Goal: Task Accomplishment & Management: Use online tool/utility

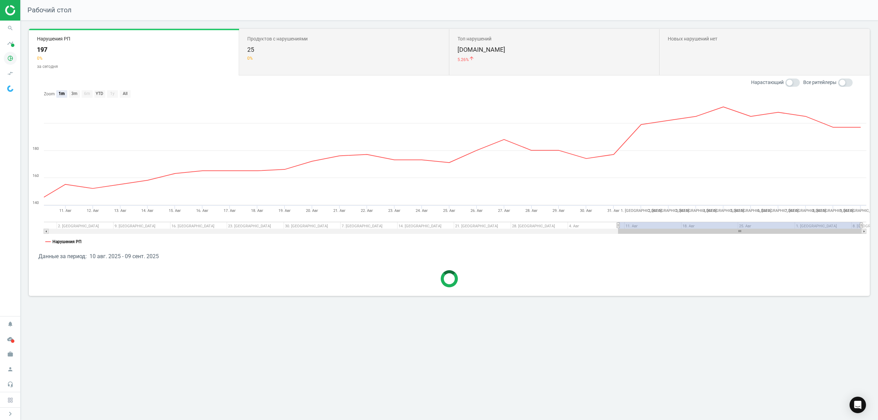
click at [8, 59] on icon "pie_chart_outlined" at bounding box center [10, 58] width 13 height 13
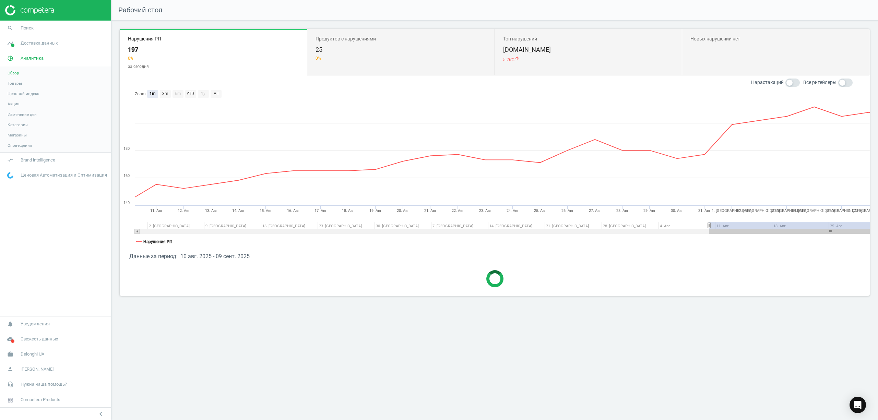
click at [14, 81] on span "Товары" at bounding box center [15, 83] width 14 height 5
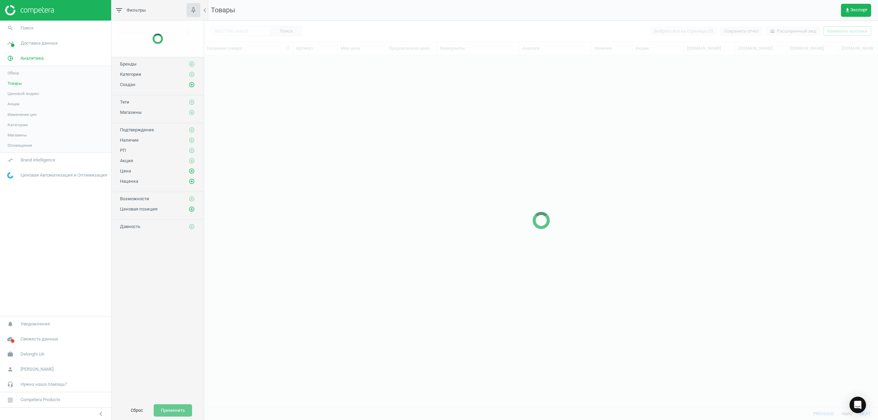
scroll to position [338, 667]
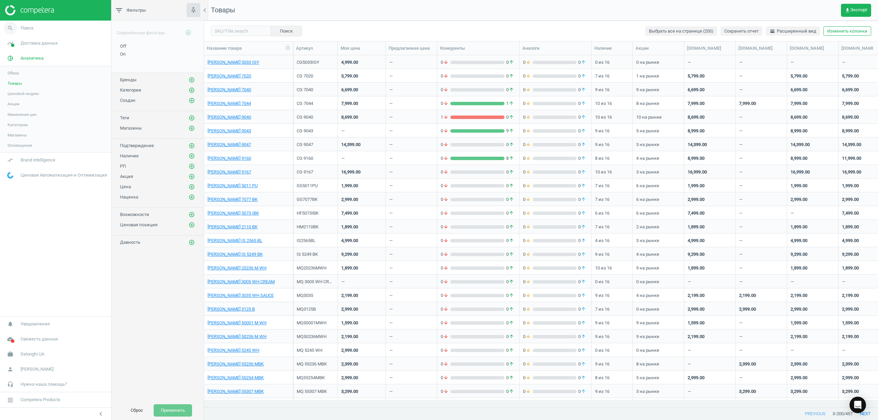
click at [25, 26] on span "Поиск" at bounding box center [27, 28] width 13 height 6
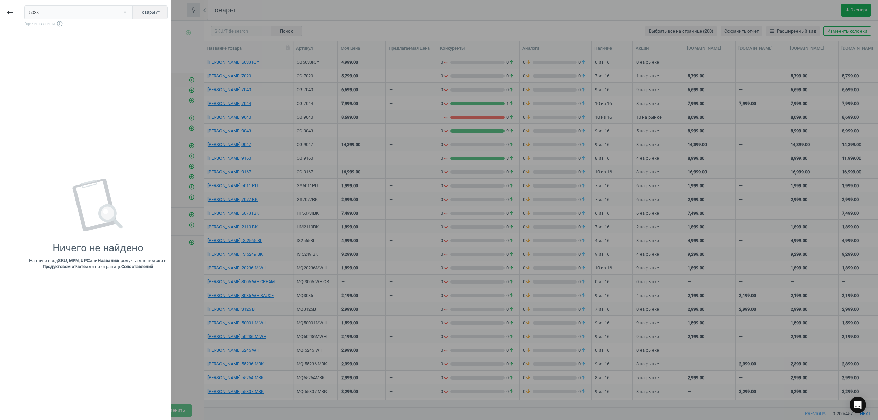
type input "5033"
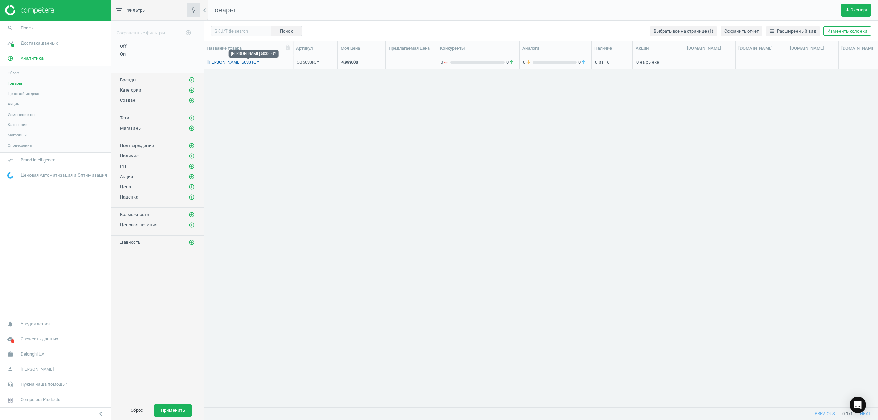
click at [225, 63] on link "[PERSON_NAME] 5033 IGY" at bounding box center [233, 62] width 52 height 6
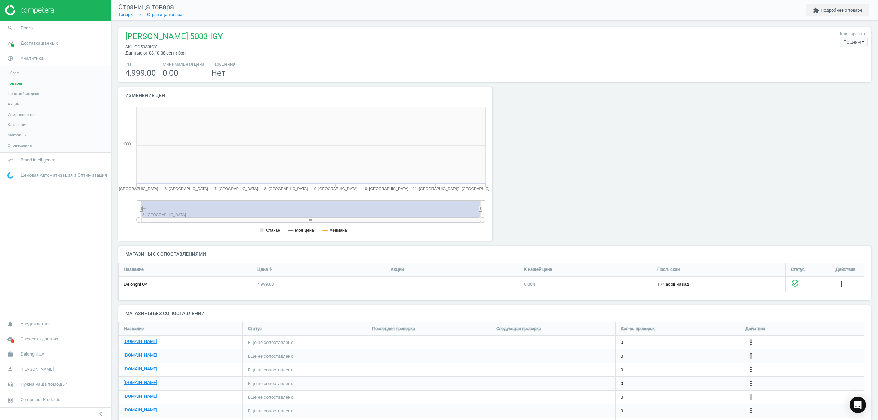
scroll to position [151, 384]
click at [209, 40] on div "BRAUN CG 5033 IGY sku : CG5033IGY Данные от 03:10 08 сентября Как нарезать По д…" at bounding box center [495, 43] width 746 height 25
drag, startPoint x: 203, startPoint y: 34, endPoint x: 126, endPoint y: 34, distance: 77.8
click at [122, 34] on div "BRAUN CG 5033 IGY sku : CG5033IGY Данные от 03:10 08 сентября Как нарезать По д…" at bounding box center [495, 43] width 746 height 25
copy span "[PERSON_NAME] 5033 IGY"
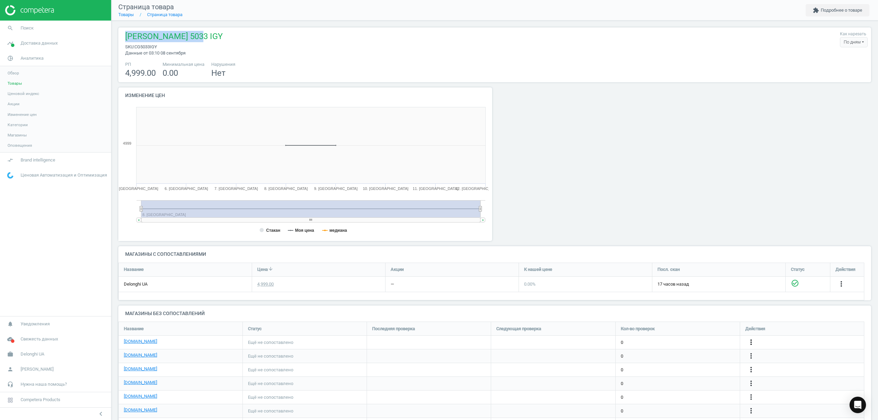
click at [748, 342] on icon "more_vert" at bounding box center [751, 342] width 8 height 8
click at [672, 338] on link "Изменить ссылку/опцию" at bounding box center [698, 340] width 94 height 11
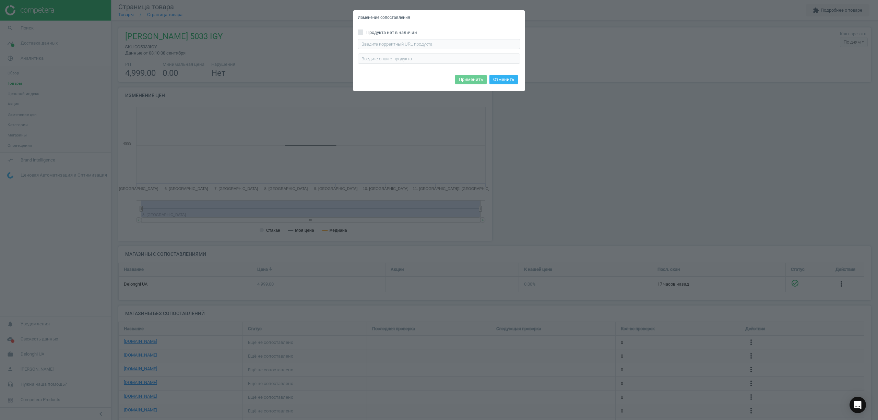
click at [377, 50] on div "Введите правильный url продукта" at bounding box center [439, 51] width 163 height 25
click at [379, 44] on input "text" at bounding box center [439, 44] width 163 height 10
paste input "https://bt.rozetka.com.ua/ua/braun-cg5033igy/p538148899/"
type input "https://bt.rozetka.com.ua/ua/braun-cg5033igy/p538148899/"
click at [468, 78] on button "Применить" at bounding box center [471, 80] width 32 height 10
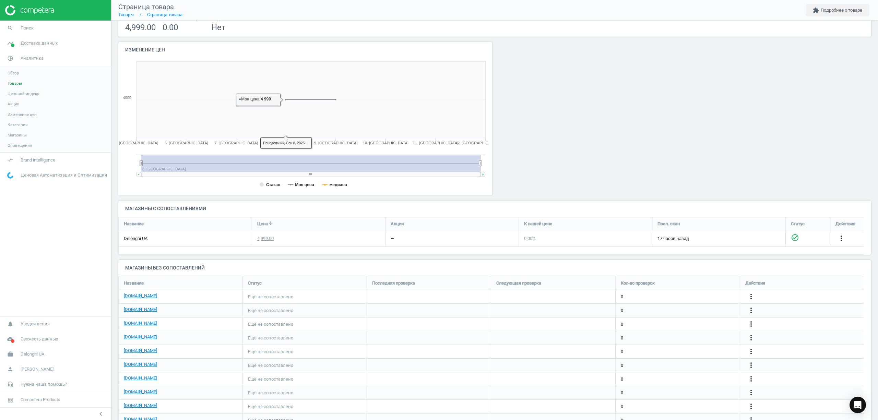
scroll to position [91, 0]
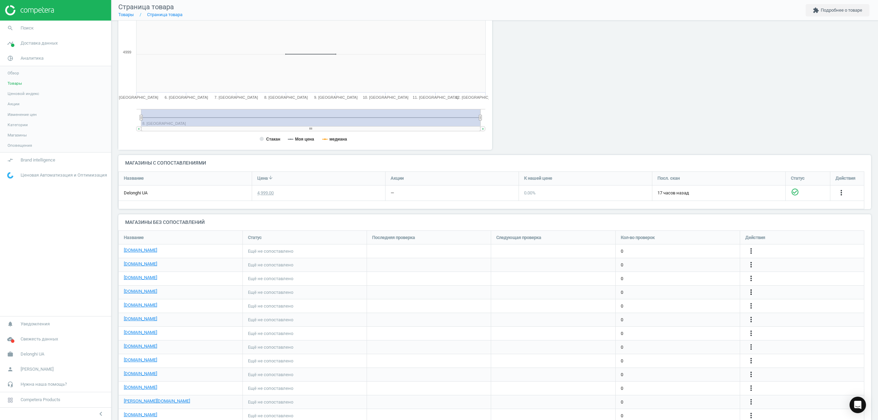
click at [750, 294] on icon "more_vert" at bounding box center [751, 292] width 8 height 8
click at [691, 291] on link "Изменить ссылку/опцию" at bounding box center [698, 289] width 94 height 11
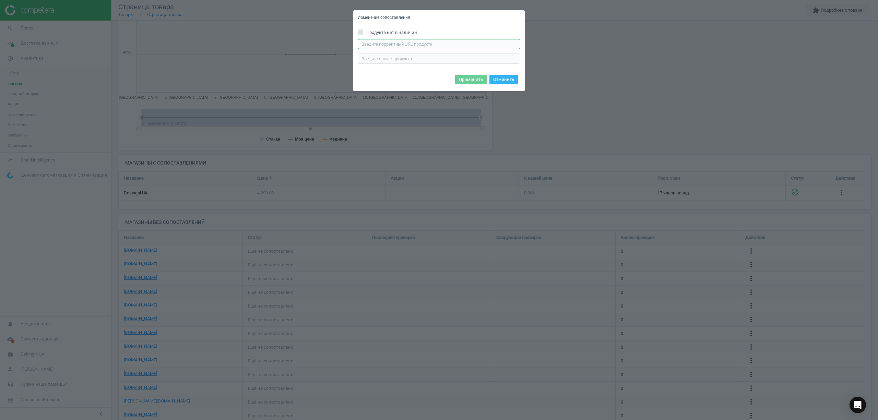
click at [379, 45] on input "text" at bounding box center [439, 44] width 163 height 10
paste input "https://www.foxtrot.com.ua/uk/shop/grili-braun-cg5033.html"
type input "https://www.foxtrot.com.ua/uk/shop/grili-braun-cg5033.html"
click at [462, 79] on button "Применить" at bounding box center [471, 80] width 32 height 10
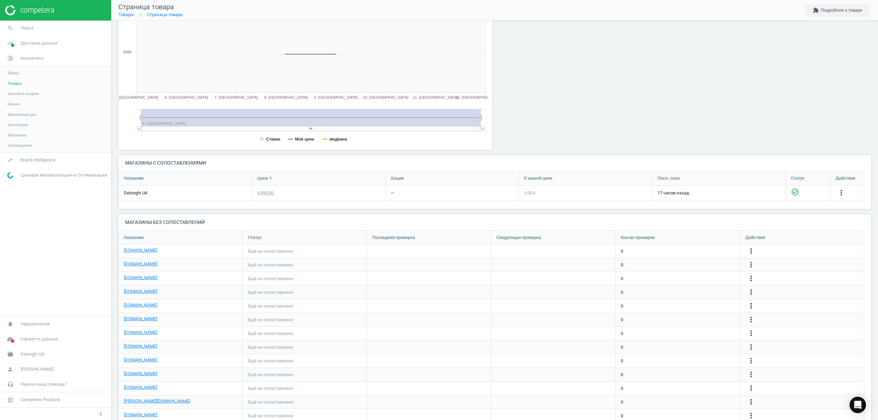
click at [752, 307] on icon "more_vert" at bounding box center [751, 306] width 8 height 8
click at [677, 304] on link "Изменить ссылку/опцию" at bounding box center [698, 303] width 94 height 11
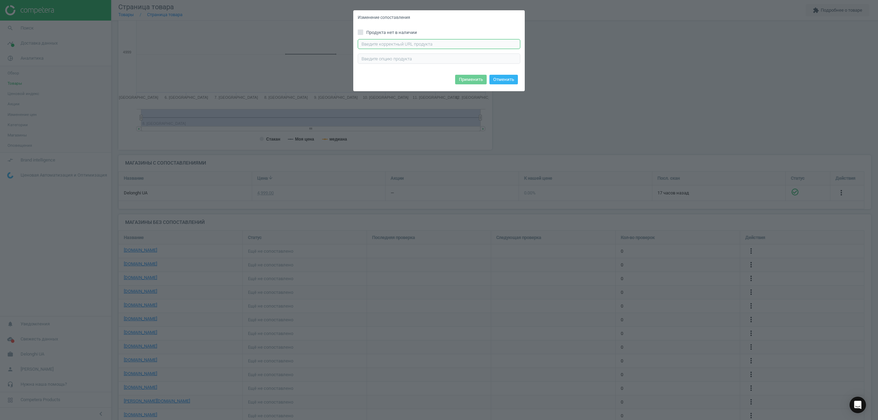
click at [429, 44] on input "text" at bounding box center [439, 44] width 163 height 10
paste input "https://epicentrk.ua/ua/shop/hryl-kontaktnyi-braun-cg5033igy-multigrill-5.html"
type input "https://epicentrk.ua/ua/shop/hryl-kontaktnyi-braun-cg5033igy-multigrill-5.html"
click at [472, 83] on button "Применить" at bounding box center [471, 80] width 32 height 10
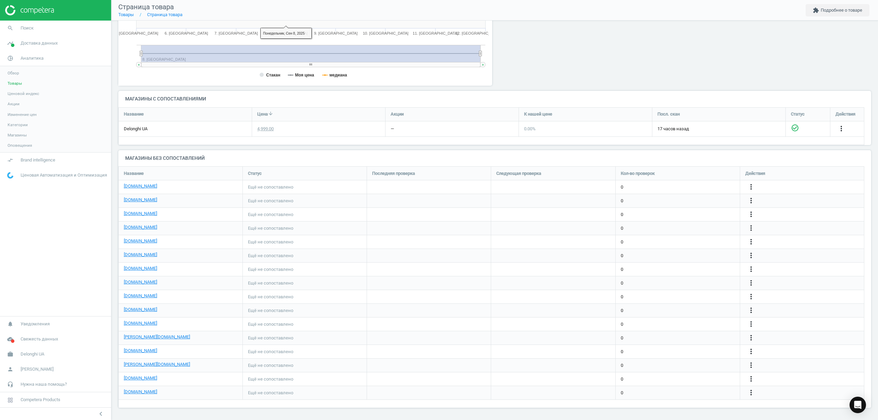
scroll to position [0, 0]
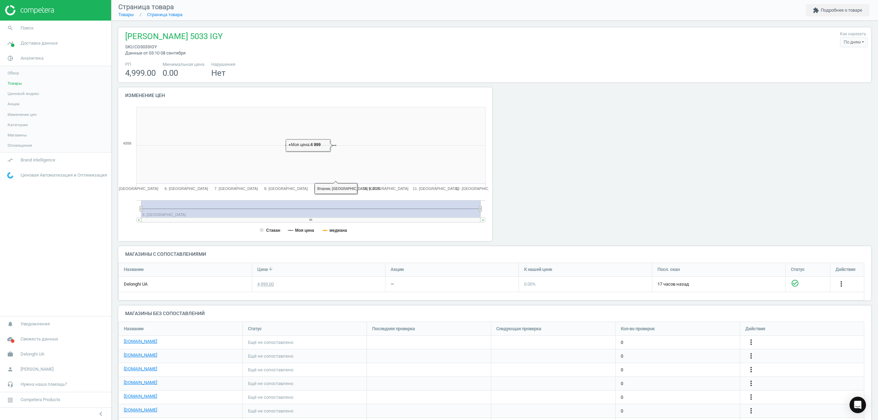
click at [186, 34] on span "[PERSON_NAME] 5033 IGY" at bounding box center [173, 37] width 97 height 13
copy span "[PERSON_NAME] 5033 IGY"
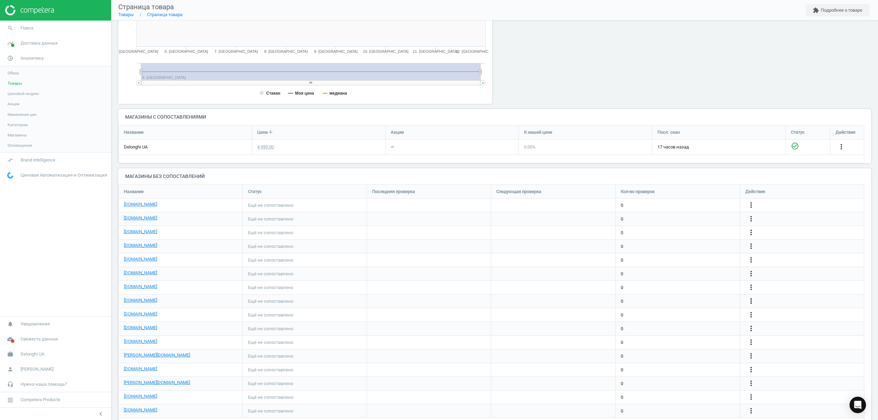
click at [751, 300] on icon "more_vert" at bounding box center [751, 301] width 8 height 8
click at [674, 297] on link "Изменить ссылку/опцию" at bounding box center [698, 299] width 94 height 11
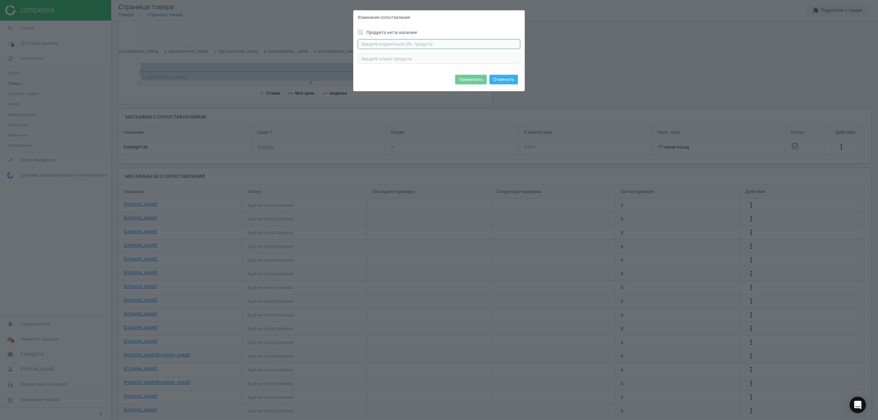
click at [368, 44] on input "text" at bounding box center [439, 44] width 163 height 10
paste input "https://f.ua/braun/cg-5033-igy.html"
type input "https://f.ua/braun/cg-5033-igy.html"
click at [470, 84] on button "Применить" at bounding box center [471, 80] width 32 height 10
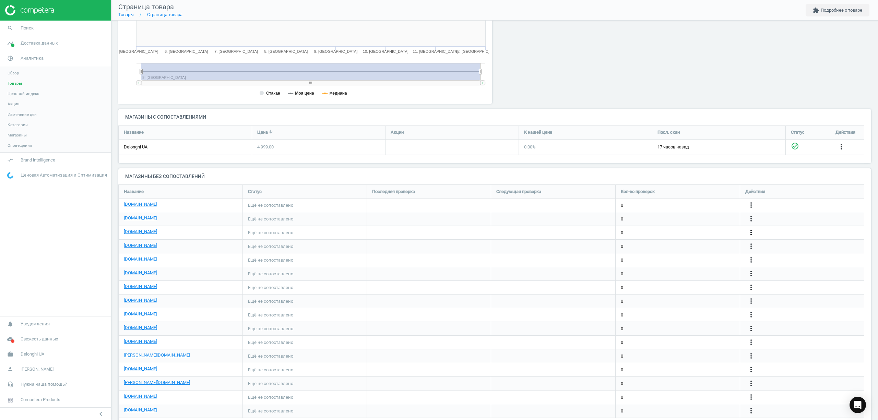
click at [750, 235] on icon "more_vert" at bounding box center [751, 232] width 8 height 8
click at [666, 228] on link "Изменить ссылку/опцию" at bounding box center [698, 230] width 94 height 11
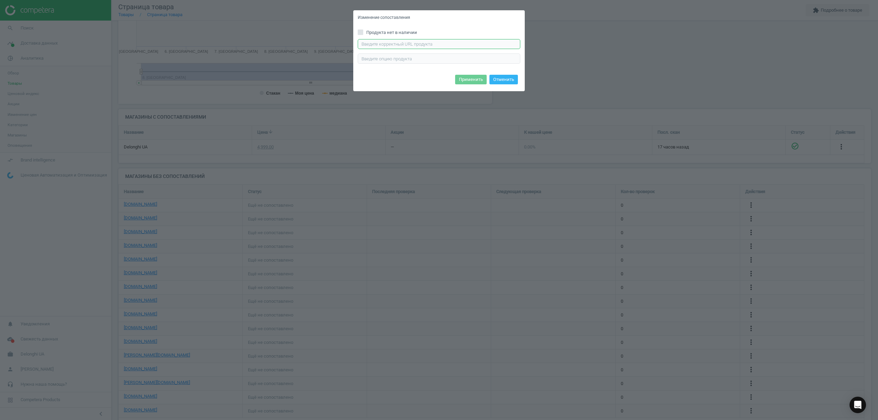
click at [382, 43] on input "text" at bounding box center [439, 44] width 163 height 10
paste input "https://comfy.ua/ua/gril-barbekju-elektrichnij-braun-multigrill-5-cg5033i.html"
type input "https://comfy.ua/ua/gril-barbekju-elektrichnij-braun-multigrill-5-cg5033i.html"
click at [471, 81] on button "Применить" at bounding box center [471, 80] width 32 height 10
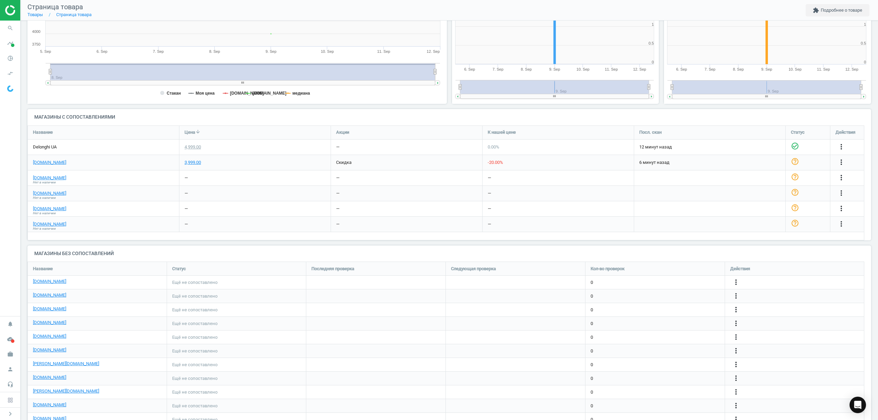
scroll to position [164, 0]
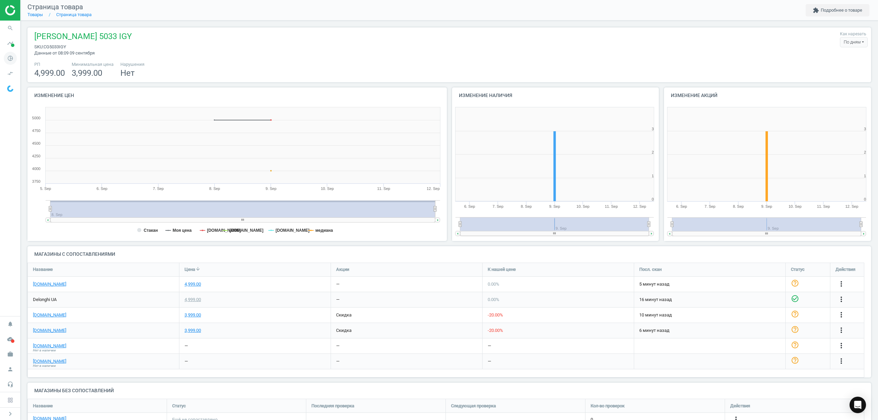
click at [13, 59] on icon "pie_chart_outlined" at bounding box center [10, 58] width 13 height 13
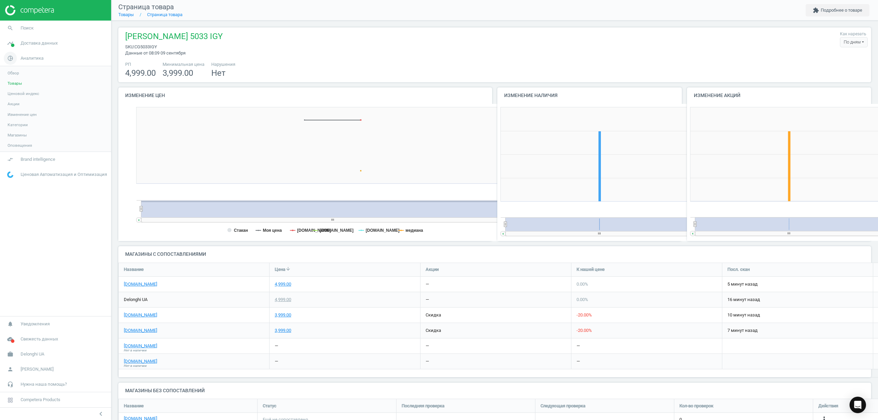
scroll to position [3, 3]
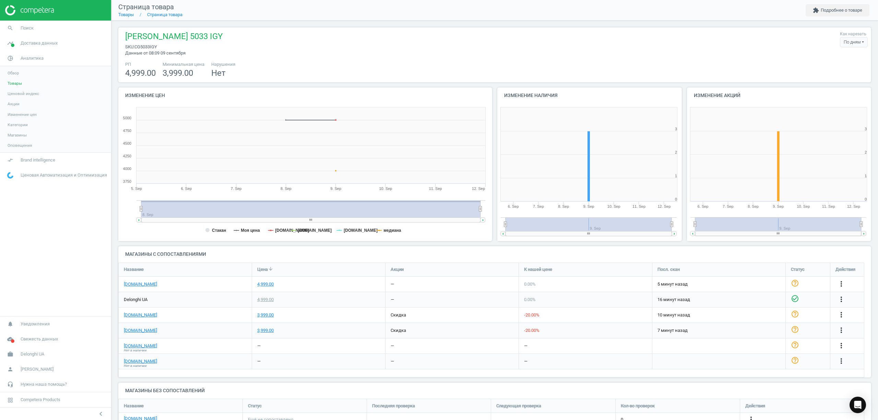
click at [16, 84] on span "Товары" at bounding box center [15, 83] width 14 height 5
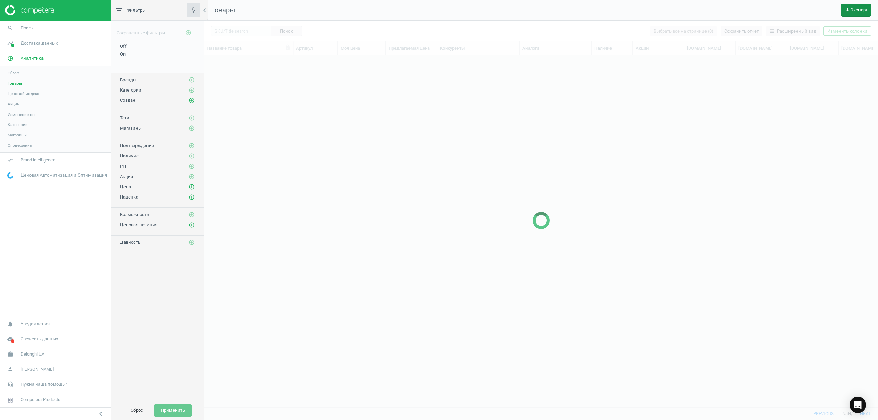
click at [860, 11] on span "get_app Экспорт" at bounding box center [856, 10] width 23 height 5
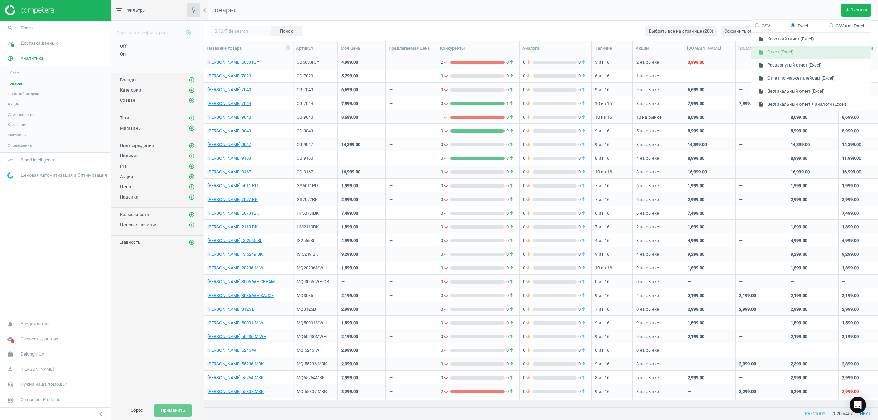
click at [770, 53] on button "insert_drive_file Отчет (Excel)" at bounding box center [810, 52] width 119 height 13
